Goal: Information Seeking & Learning: Learn about a topic

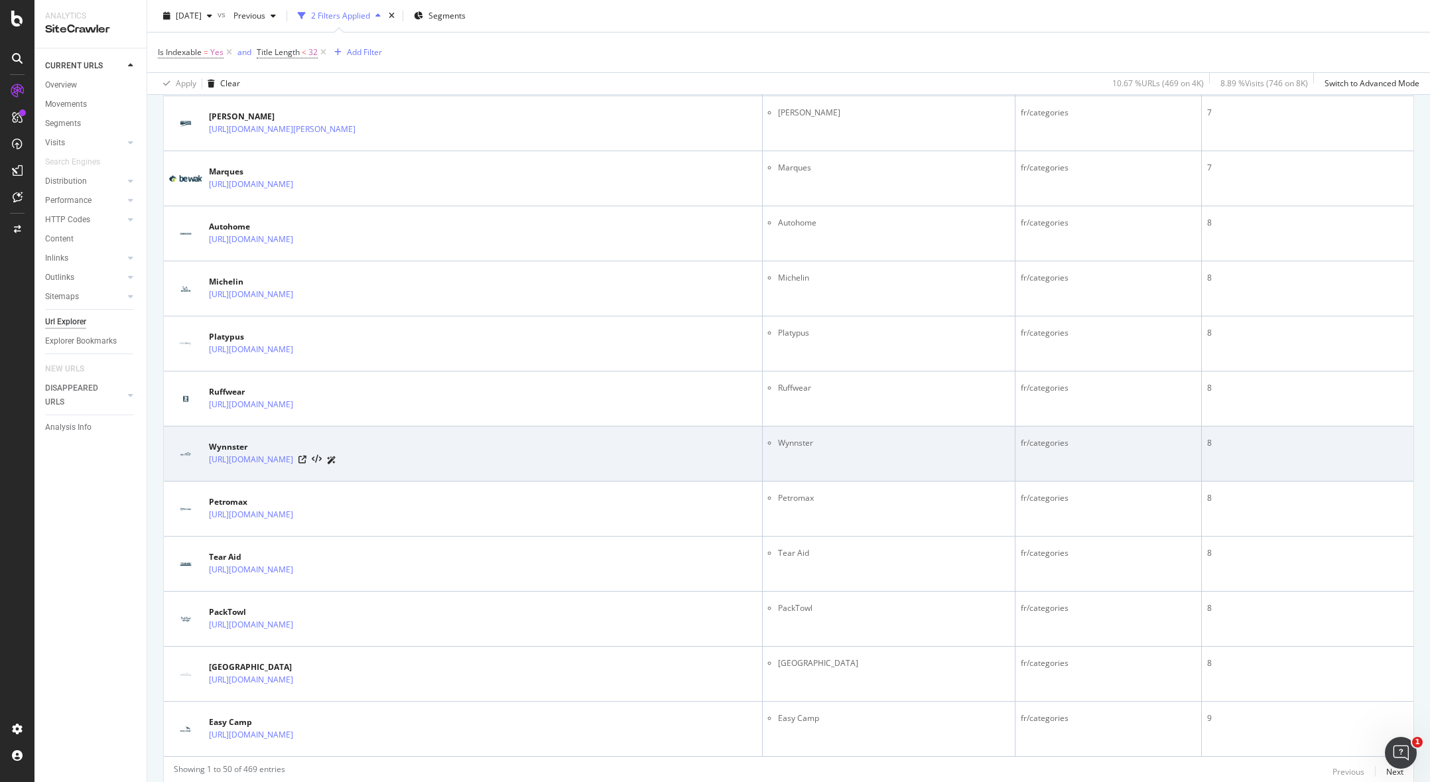
scroll to position [2479, 0]
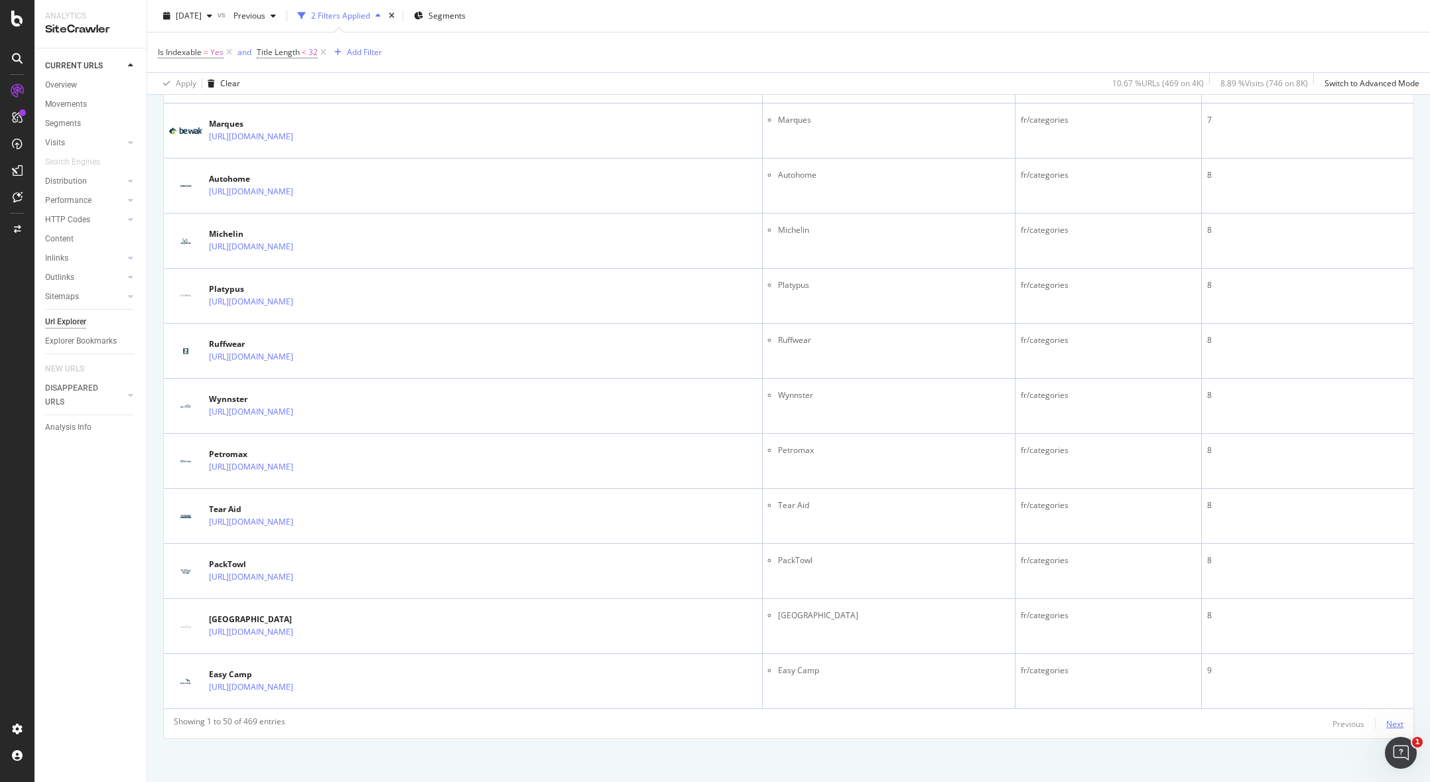
click at [1389, 722] on div "Next" at bounding box center [1394, 723] width 17 height 11
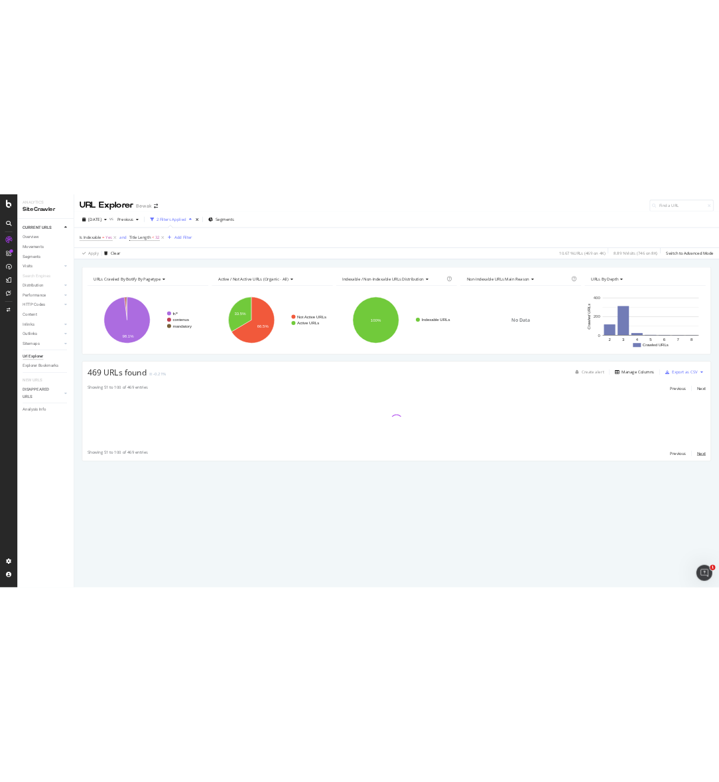
scroll to position [0, 0]
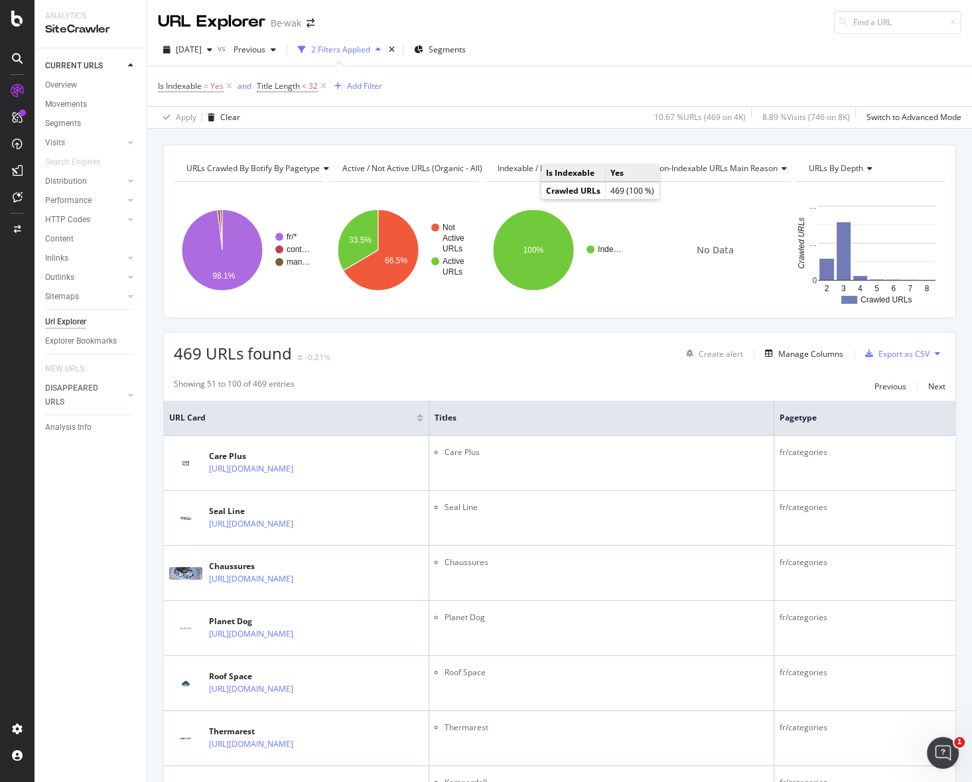
click at [510, 352] on div "469 URLs found -0.21% Create alert Manage Columns Export as CSV" at bounding box center [559, 348] width 791 height 32
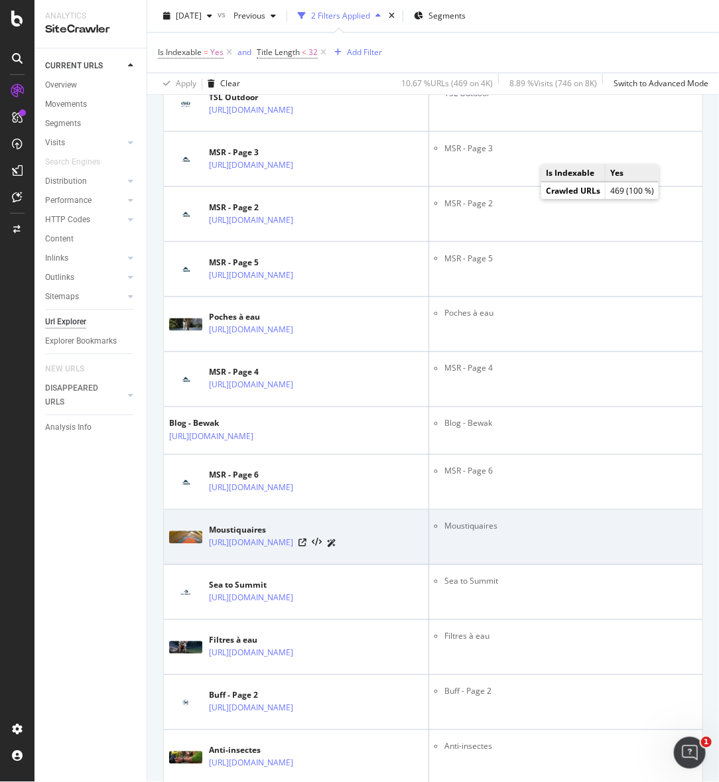
scroll to position [985, 0]
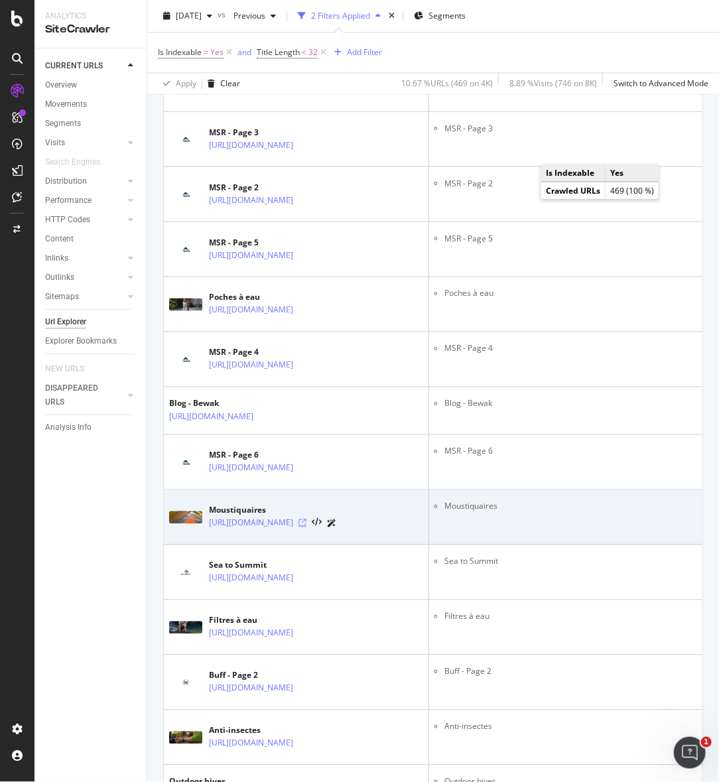
click at [306, 520] on icon at bounding box center [302, 523] width 8 height 8
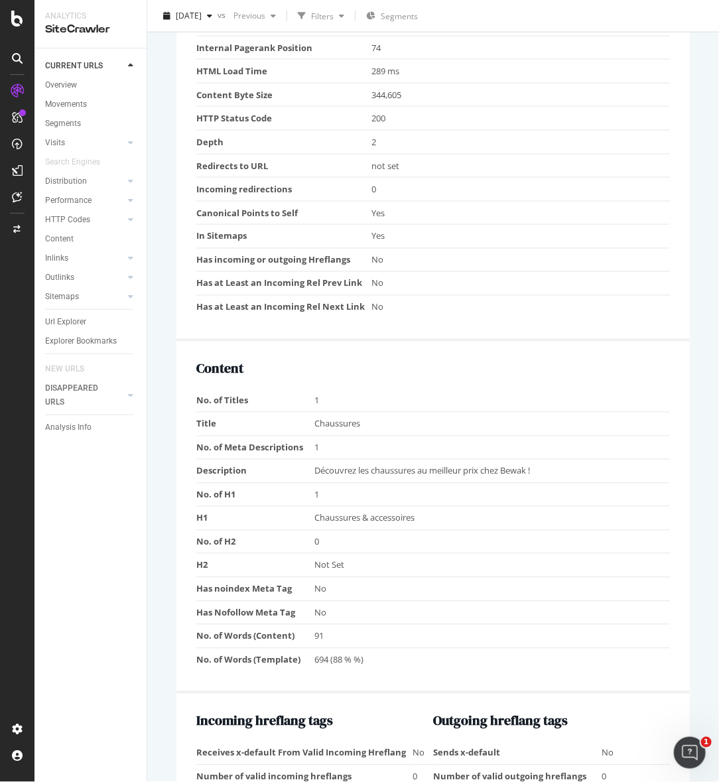
scroll to position [919, 0]
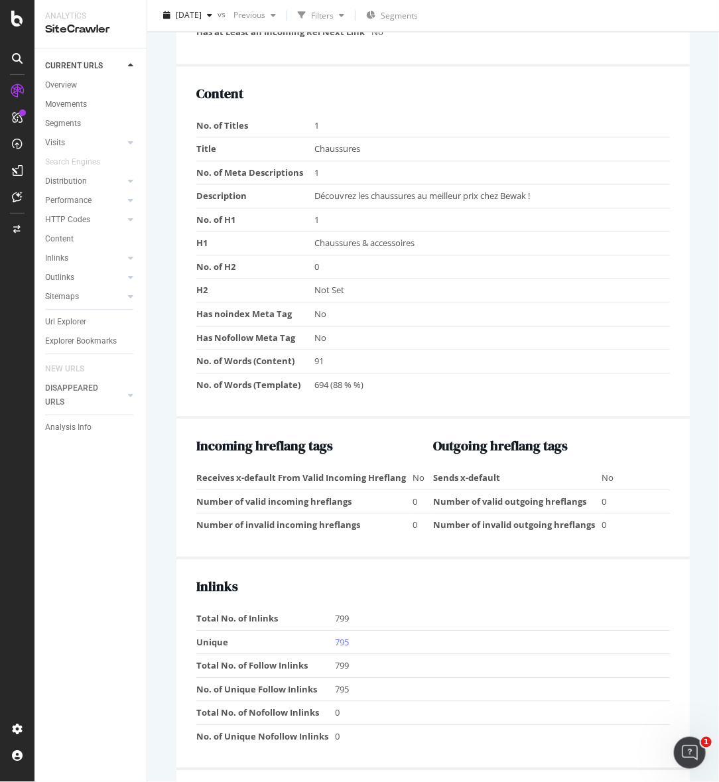
click at [439, 350] on td "91" at bounding box center [492, 362] width 355 height 24
